Goal: Transaction & Acquisition: Subscribe to service/newsletter

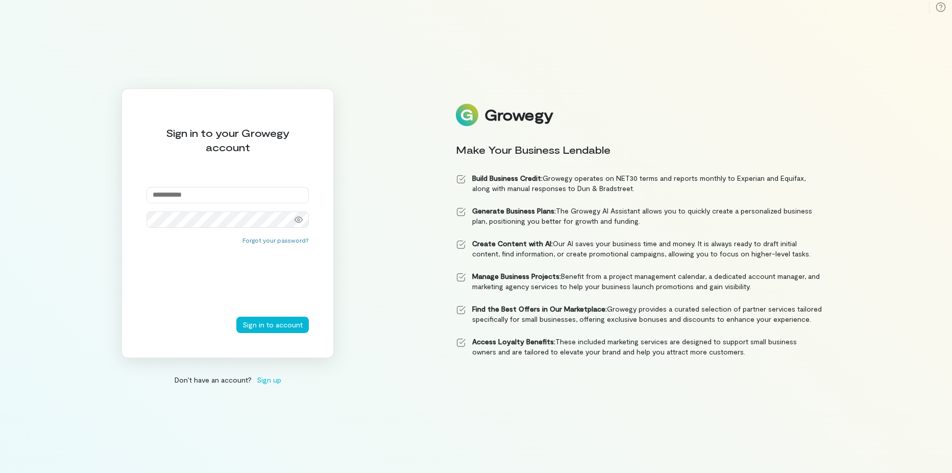
click at [269, 380] on span "Sign up" at bounding box center [269, 379] width 24 height 11
click at [265, 376] on span "Sign up" at bounding box center [269, 379] width 24 height 11
click at [286, 324] on button "Sign in to account" at bounding box center [272, 324] width 72 height 16
click at [265, 379] on span "Sign up" at bounding box center [269, 379] width 24 height 11
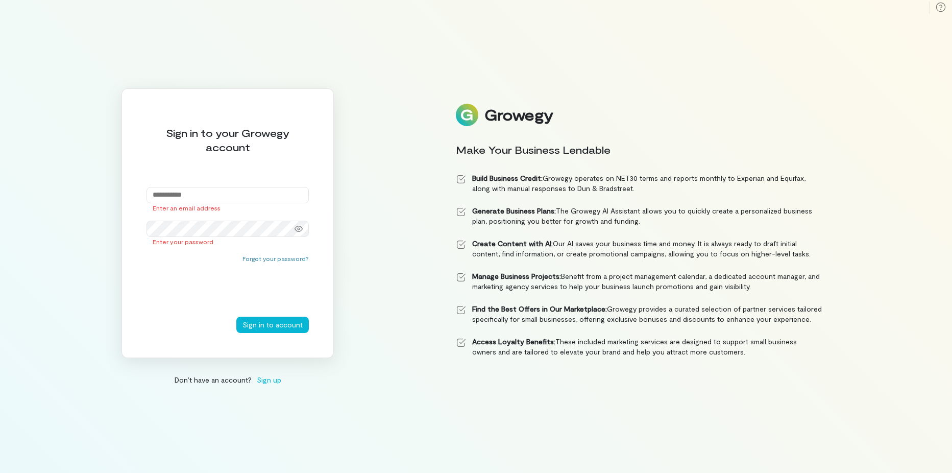
click at [265, 379] on div "Sign in to your Growegy account Enter an email address Enter your password Forg…" at bounding box center [476, 236] width 952 height 473
